Goal: Navigation & Orientation: Find specific page/section

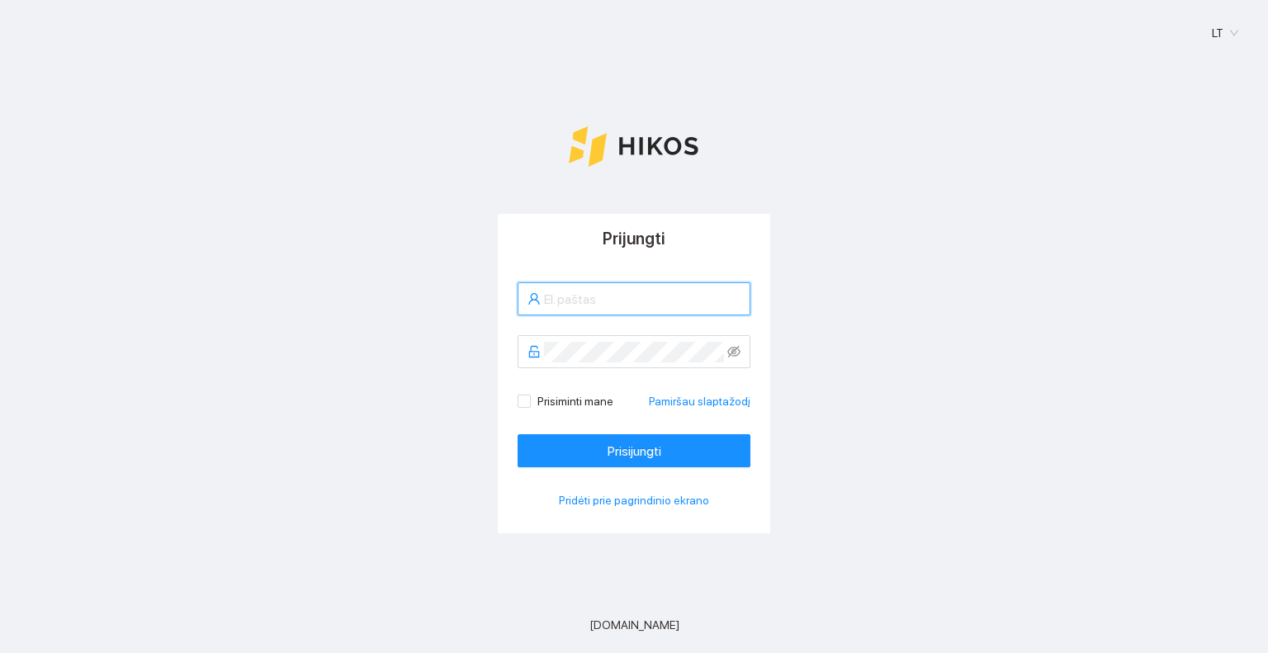
click at [670, 303] on input "text" at bounding box center [642, 299] width 196 height 21
click at [570, 283] on div "Prisiminti mane Pamiršau slaptažodį Prisijungti Pridėti prie pagrindinio ekrano" at bounding box center [634, 398] width 272 height 271
click at [578, 300] on input "text" at bounding box center [642, 299] width 196 height 21
type input "[EMAIL_ADDRESS][DOMAIN_NAME]"
click at [518, 434] on button "Prisijungti" at bounding box center [634, 450] width 233 height 33
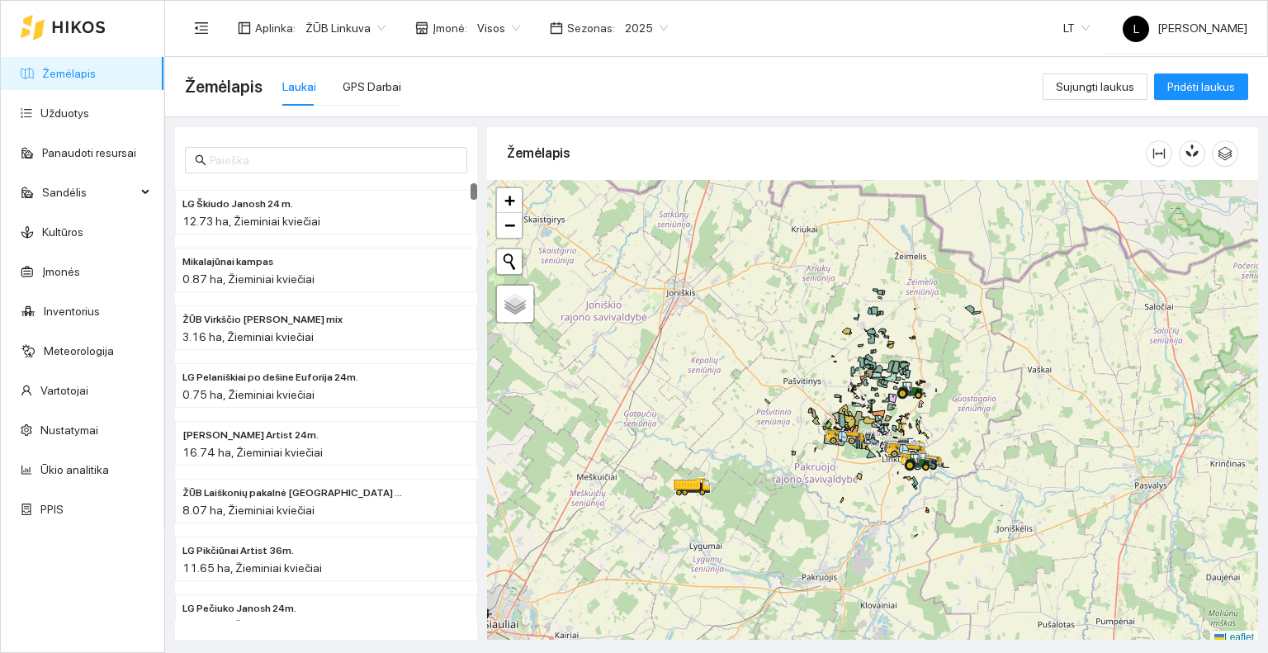
click at [589, 26] on span "Sezonas :" at bounding box center [591, 28] width 48 height 18
click at [646, 28] on span "2025" at bounding box center [646, 28] width 43 height 25
click at [618, 226] on div "2026" at bounding box center [633, 219] width 42 height 18
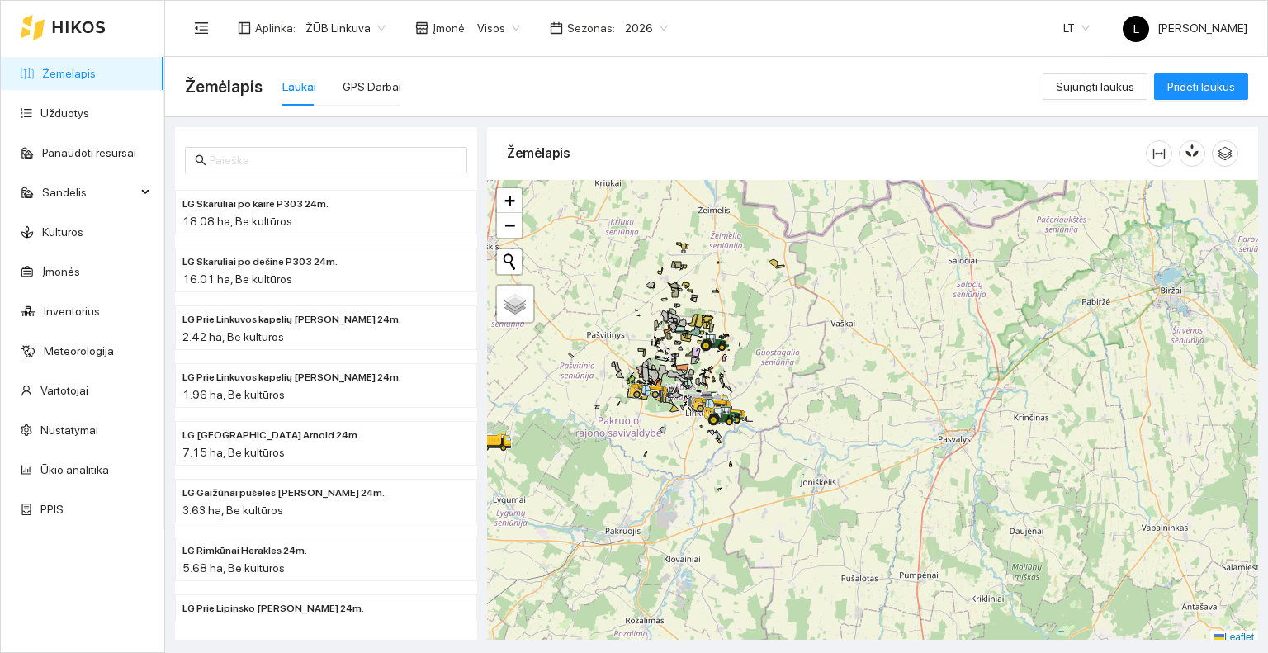
scroll to position [4, 0]
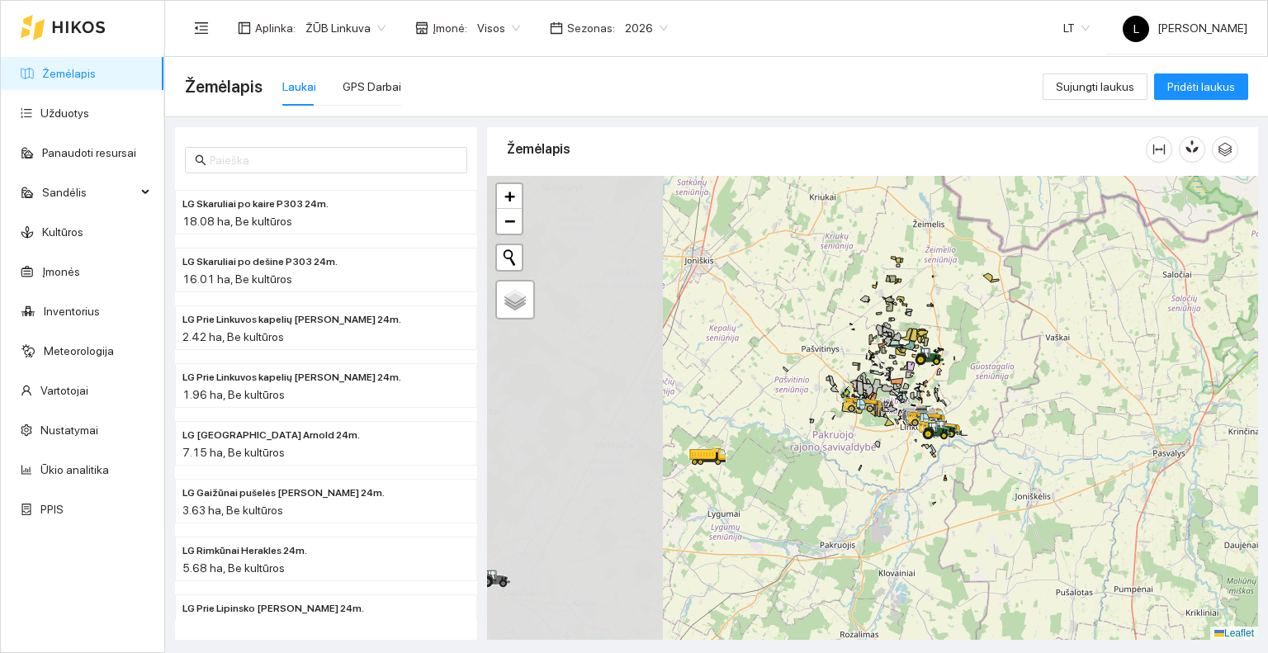
drag, startPoint x: 603, startPoint y: 471, endPoint x: 824, endPoint y: 490, distance: 221.2
click at [824, 490] on div at bounding box center [872, 408] width 771 height 465
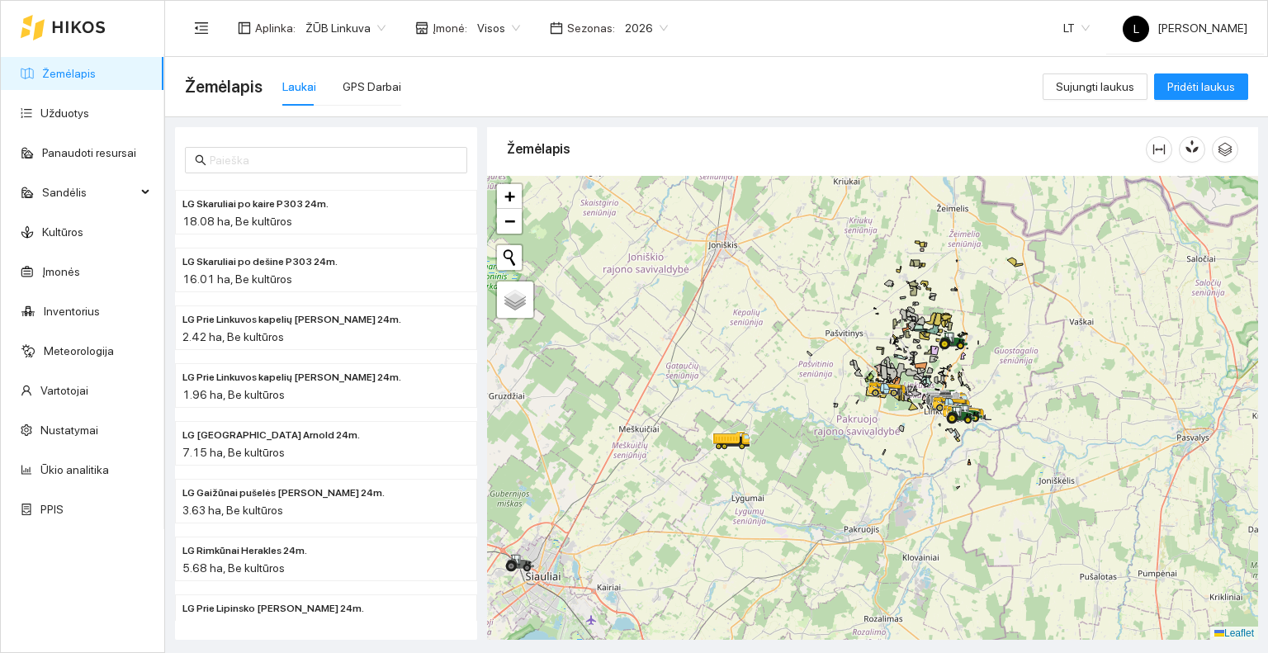
drag, startPoint x: 793, startPoint y: 519, endPoint x: 880, endPoint y: 428, distance: 126.1
click at [880, 429] on div at bounding box center [872, 408] width 771 height 465
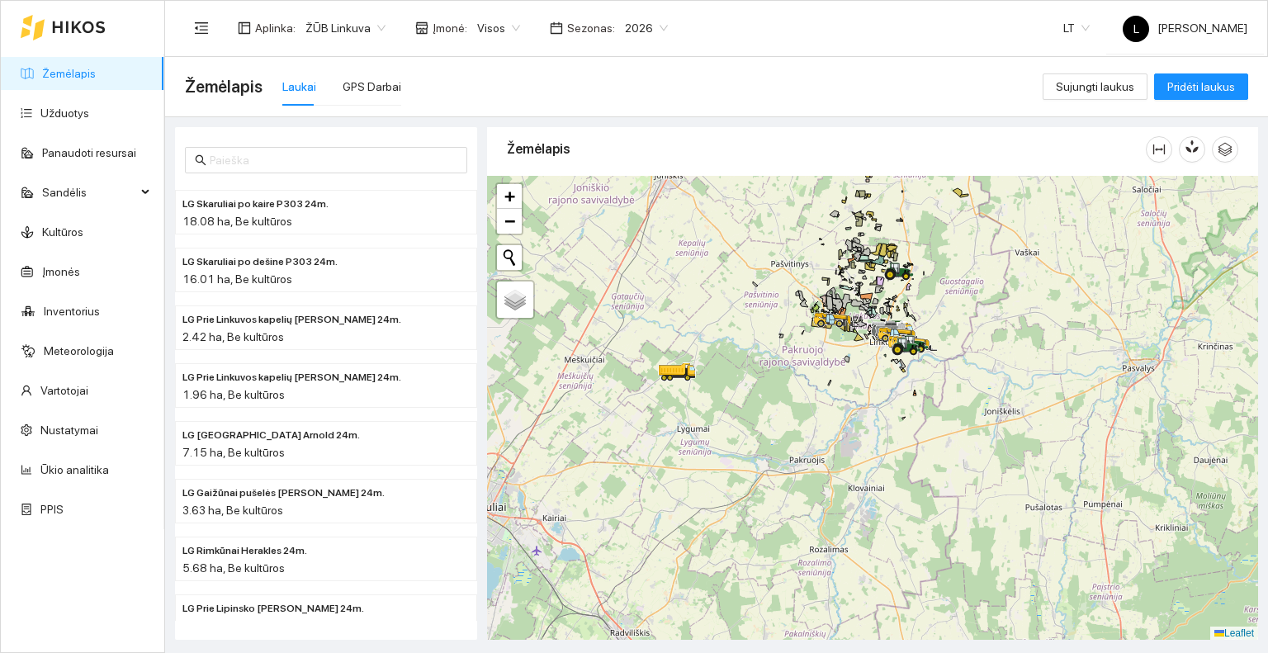
drag, startPoint x: 814, startPoint y: 468, endPoint x: 694, endPoint y: 471, distance: 119.8
click at [689, 473] on div at bounding box center [872, 408] width 771 height 465
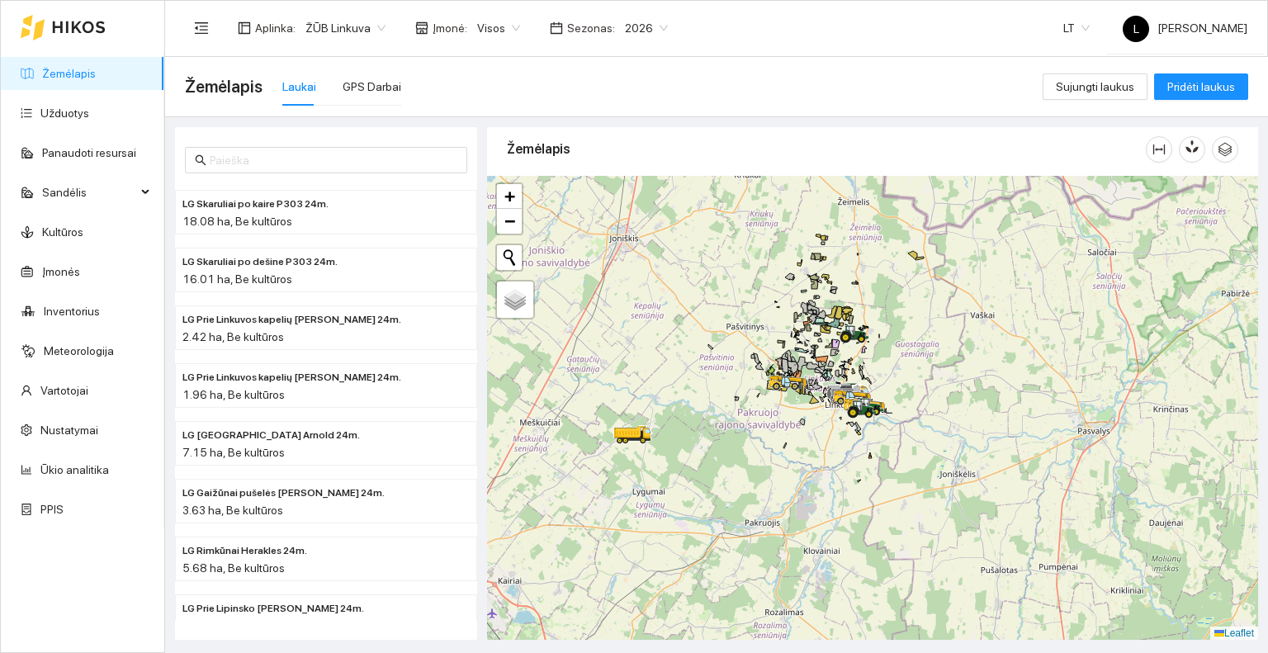
drag, startPoint x: 713, startPoint y: 399, endPoint x: 687, endPoint y: 454, distance: 61.3
click at [687, 454] on div at bounding box center [872, 408] width 771 height 465
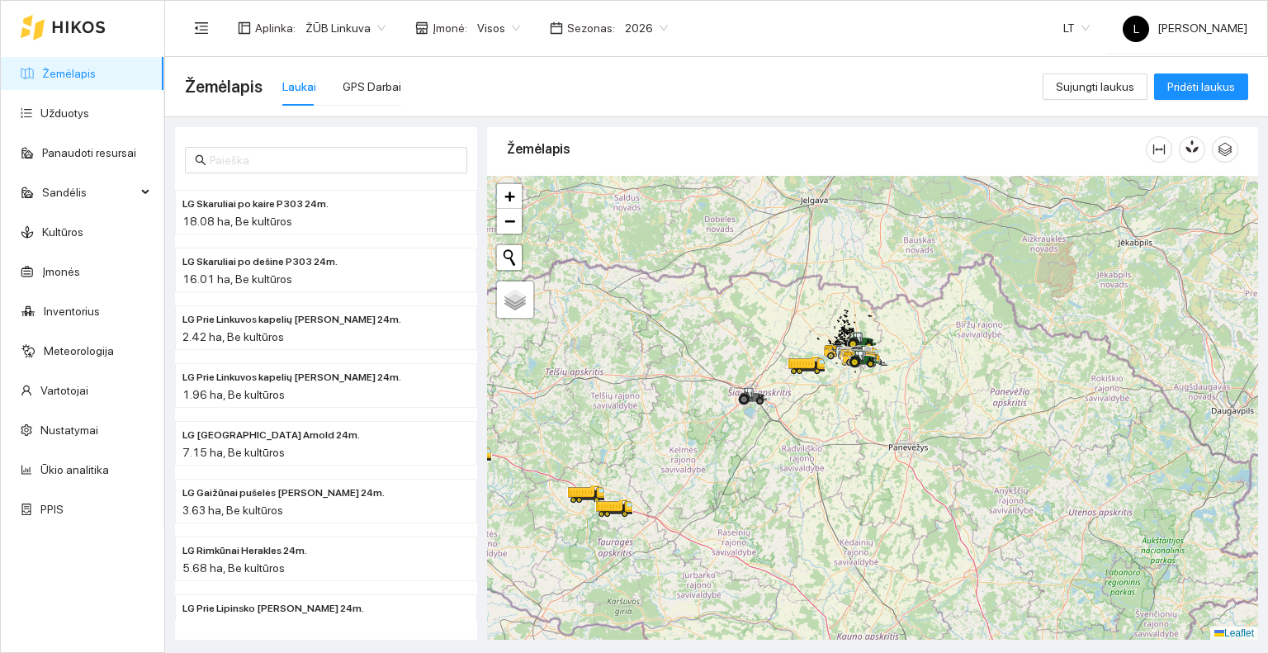
drag, startPoint x: 637, startPoint y: 534, endPoint x: 783, endPoint y: 436, distance: 175.4
click at [779, 437] on div at bounding box center [872, 408] width 771 height 465
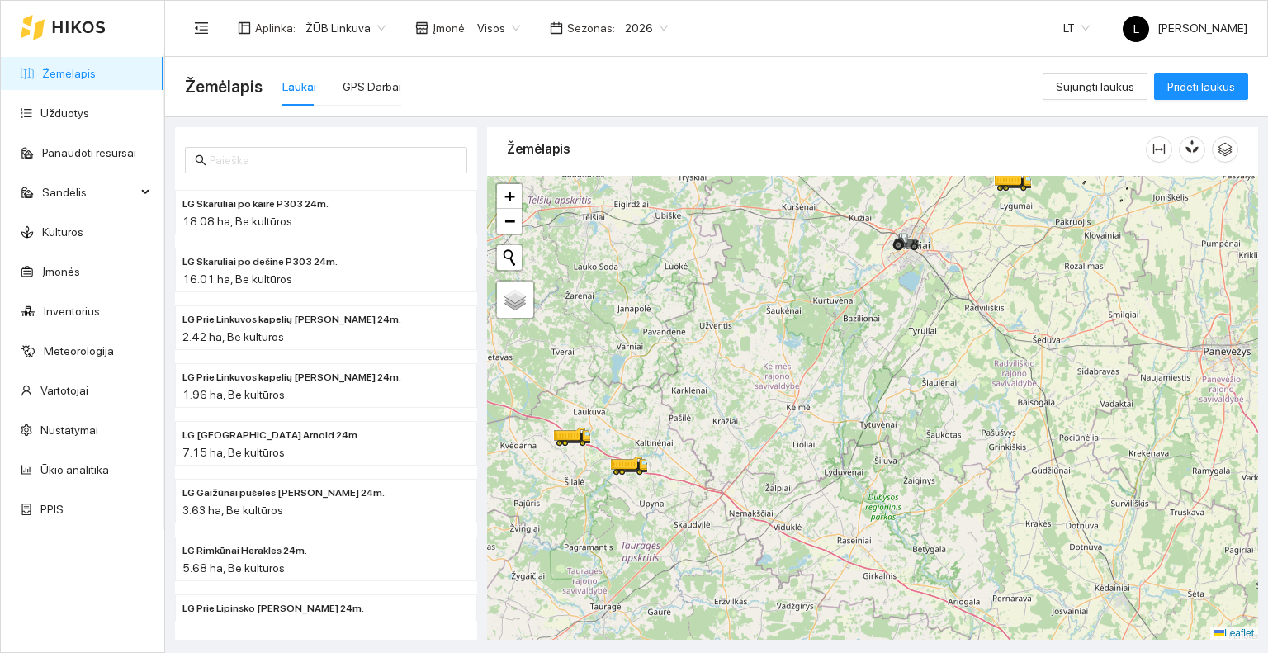
drag, startPoint x: 635, startPoint y: 533, endPoint x: 707, endPoint y: 493, distance: 82.4
click at [704, 495] on div at bounding box center [872, 408] width 771 height 465
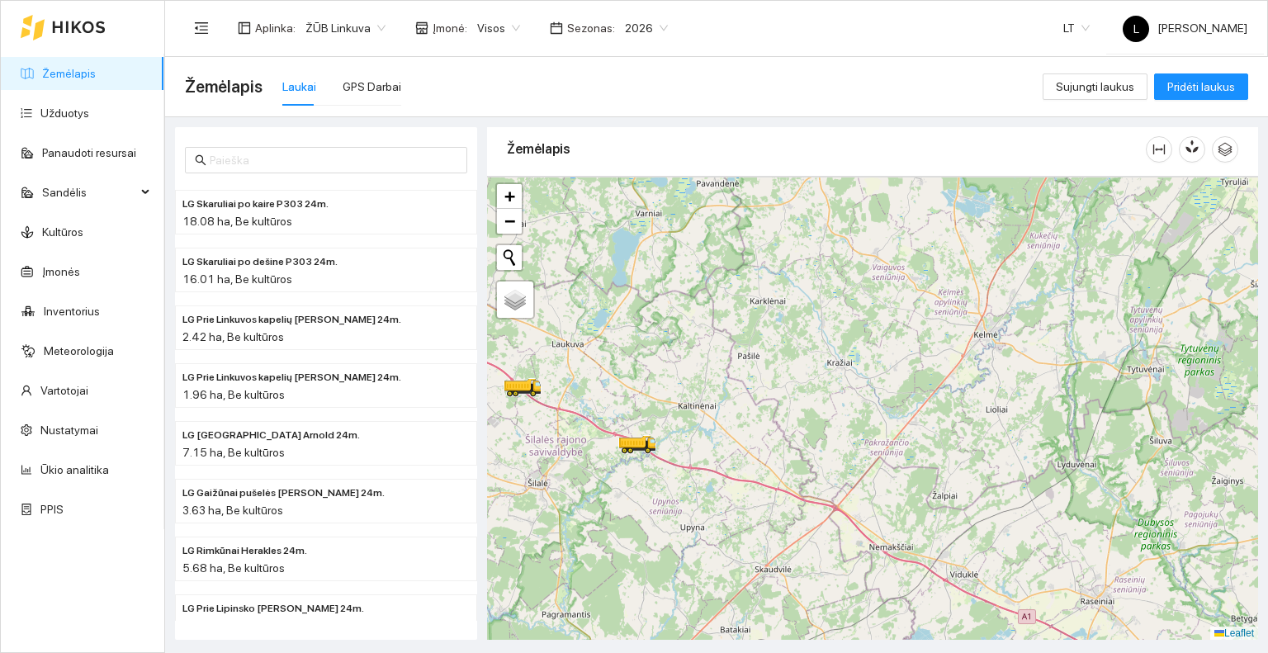
drag, startPoint x: 616, startPoint y: 463, endPoint x: 667, endPoint y: 469, distance: 51.5
click at [664, 471] on div at bounding box center [872, 408] width 771 height 465
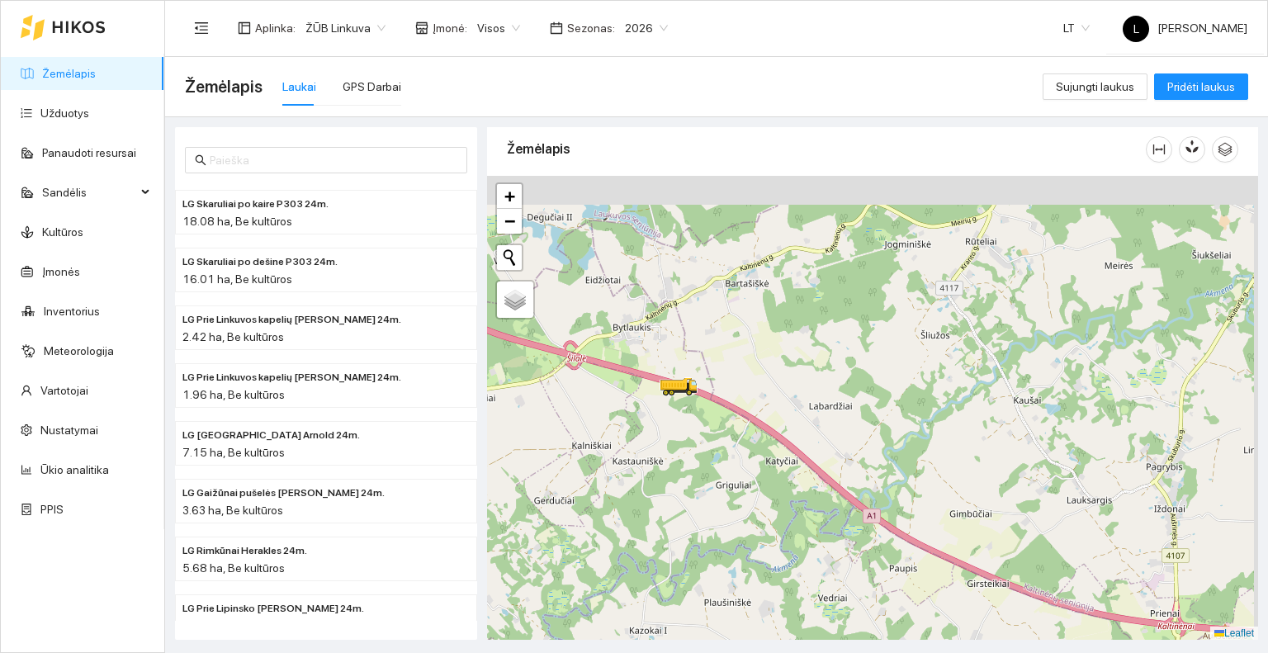
drag, startPoint x: 641, startPoint y: 395, endPoint x: 624, endPoint y: 426, distance: 35.1
click at [624, 426] on div at bounding box center [872, 408] width 771 height 465
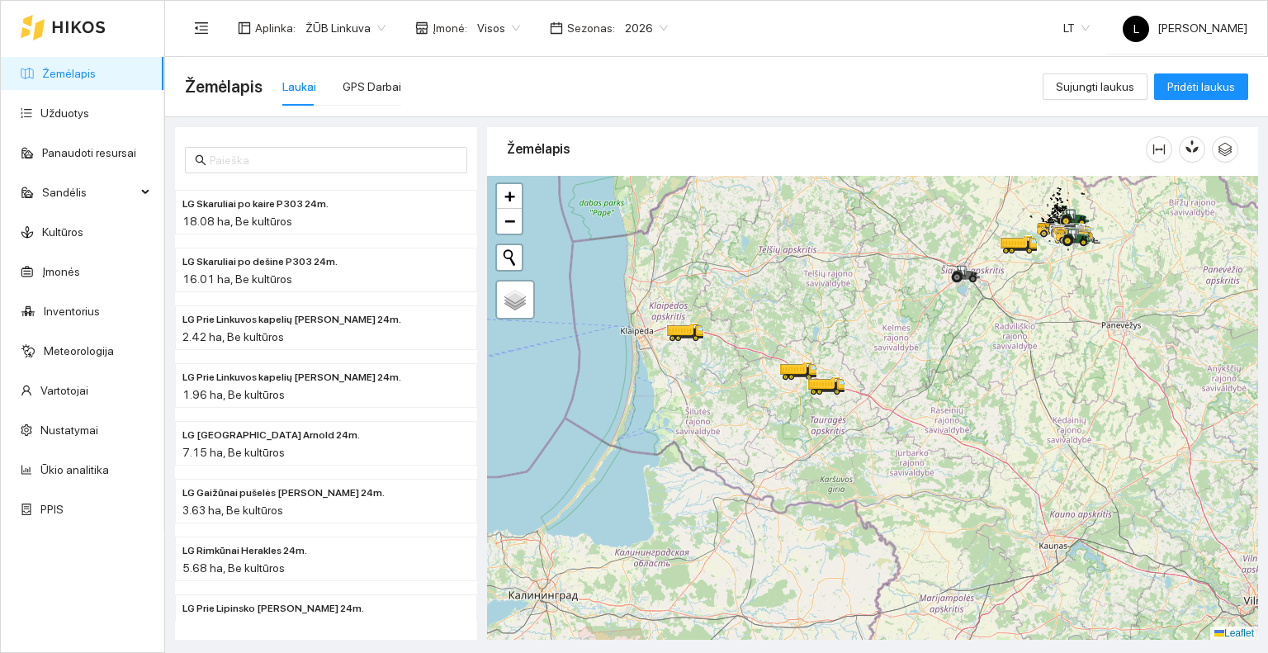
drag, startPoint x: 902, startPoint y: 321, endPoint x: 826, endPoint y: 391, distance: 103.4
click at [823, 392] on div at bounding box center [872, 408] width 771 height 465
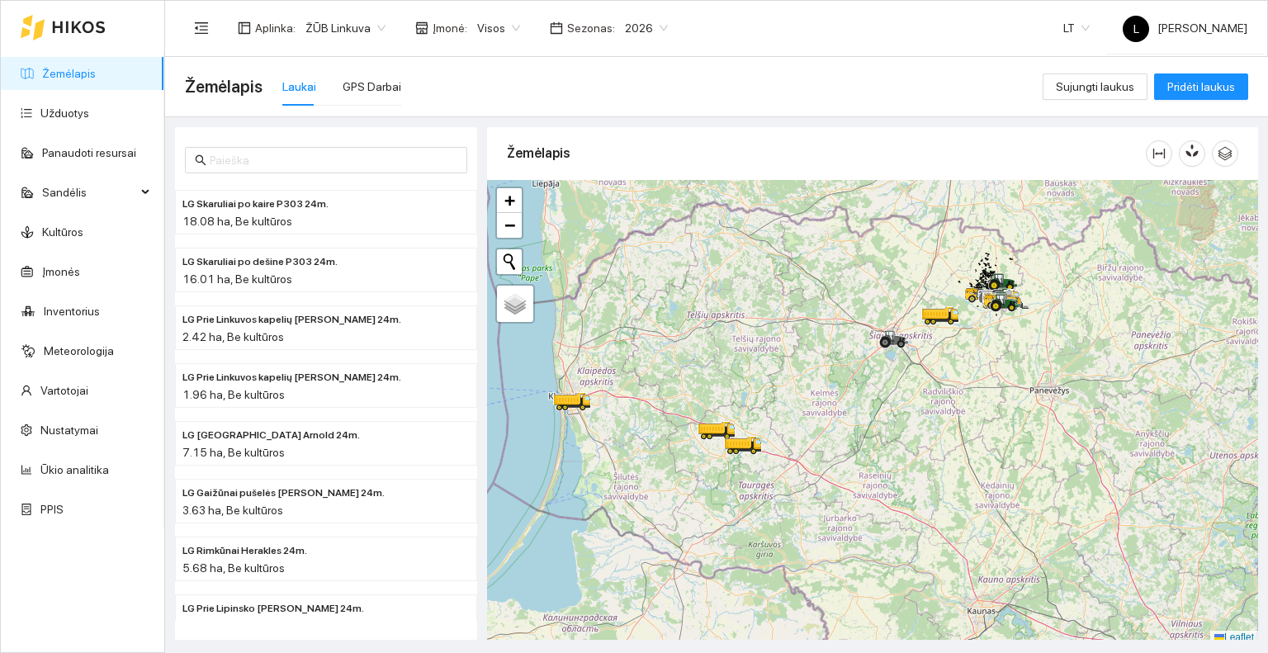
scroll to position [4, 0]
